Goal: Book appointment/travel/reservation

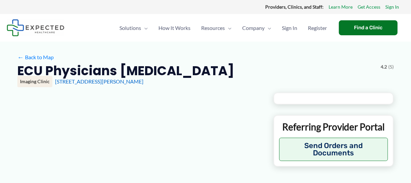
type input "**********"
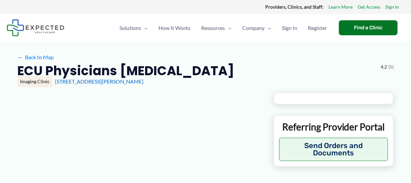
type input "**********"
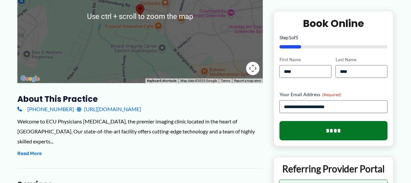
scroll to position [148, 0]
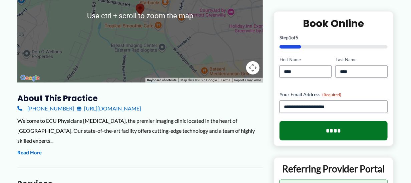
click at [48, 110] on link "[PHONE_NUMBER]" at bounding box center [45, 109] width 57 height 10
